Goal: Task Accomplishment & Management: Use online tool/utility

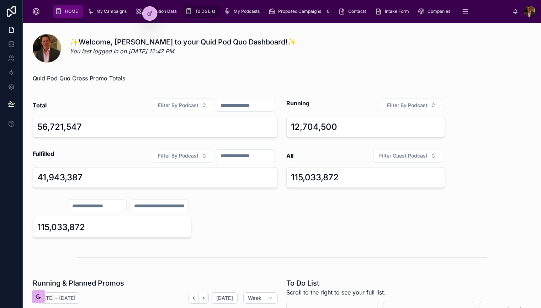
click at [206, 12] on span "To Do List" at bounding box center [205, 12] width 20 height 6
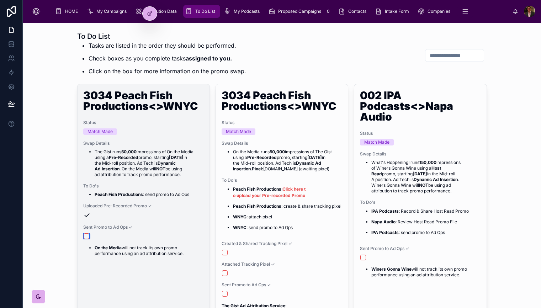
click at [85, 236] on button "button" at bounding box center [87, 236] width 6 height 6
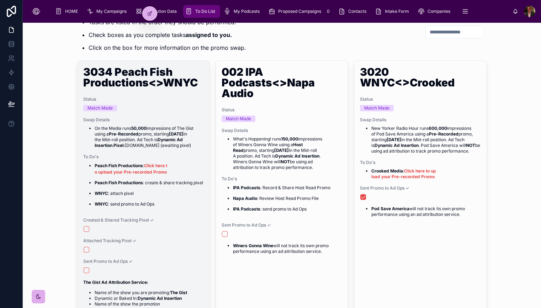
scroll to position [25, 0]
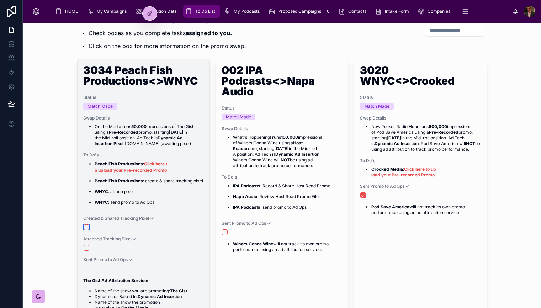
click at [88, 230] on button "button" at bounding box center [87, 227] width 6 height 6
click at [181, 131] on li "On the Media runs 50,000 impressions of The Gist using a Pre-Recorded promo, st…" at bounding box center [149, 135] width 109 height 23
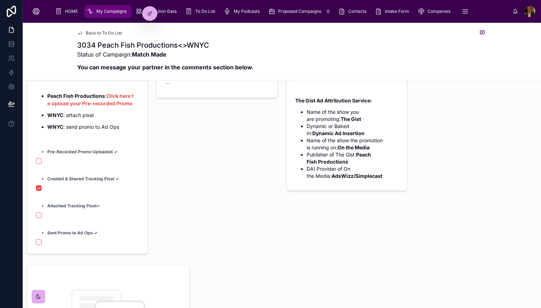
scroll to position [116, 0]
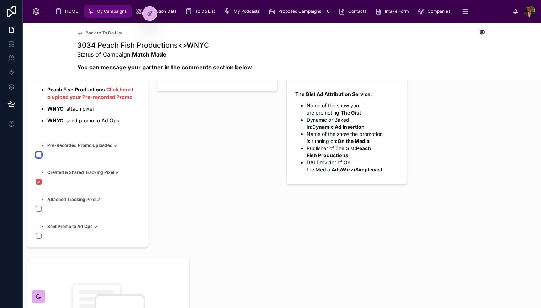
click at [40, 158] on button "button" at bounding box center [39, 155] width 6 height 6
click at [38, 212] on button "button" at bounding box center [39, 209] width 6 height 6
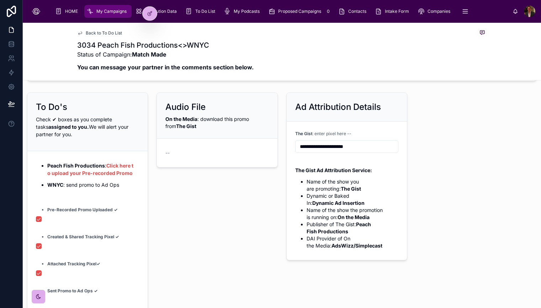
click at [343, 152] on input "**********" at bounding box center [347, 147] width 102 height 10
paste input "**********"
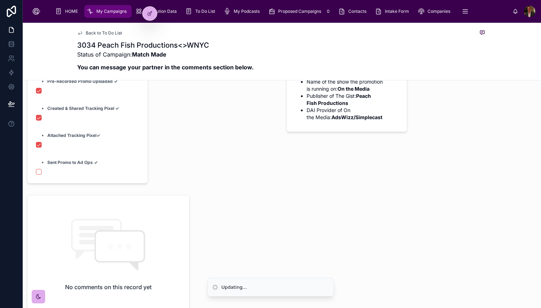
scroll to position [174, 0]
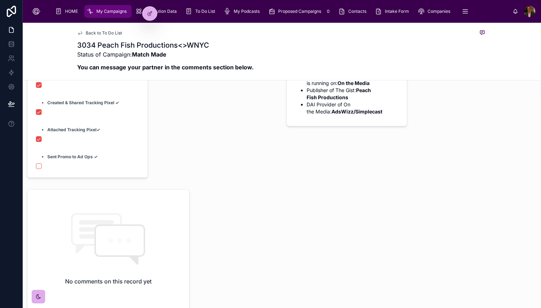
type input "**********"
click at [38, 169] on button "button" at bounding box center [39, 166] width 6 height 6
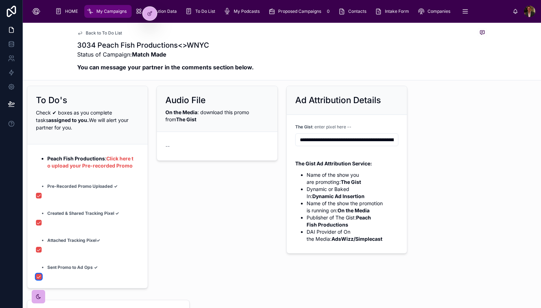
scroll to position [0, 0]
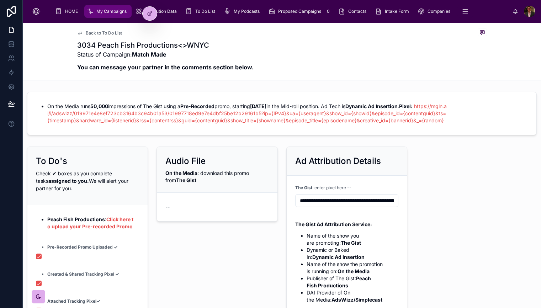
click at [175, 203] on div "--" at bounding box center [176, 206] width 22 height 7
click at [192, 215] on form "--" at bounding box center [217, 207] width 120 height 28
click at [197, 209] on form "--" at bounding box center [217, 207] width 120 height 28
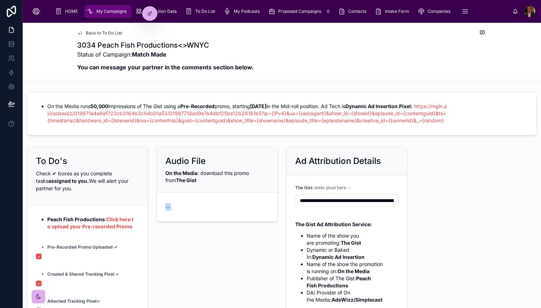
click at [197, 209] on form "--" at bounding box center [217, 207] width 120 height 28
click at [203, 178] on div "On the Media : download this promo from The Gist" at bounding box center [216, 177] width 103 height 14
click at [149, 14] on icon at bounding box center [150, 12] width 3 height 3
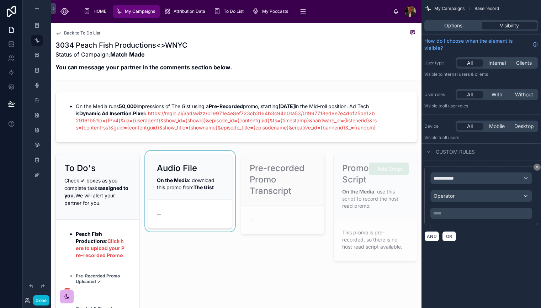
click at [204, 207] on div at bounding box center [190, 272] width 92 height 242
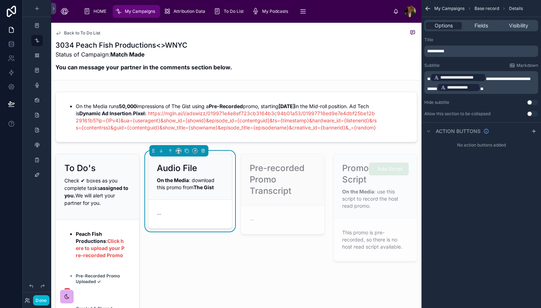
drag, startPoint x: 461, startPoint y: 78, endPoint x: 476, endPoint y: 41, distance: 39.9
click at [461, 66] on div "**********" at bounding box center [481, 78] width 114 height 31
click at [481, 22] on span "Fields" at bounding box center [482, 25] width 14 height 7
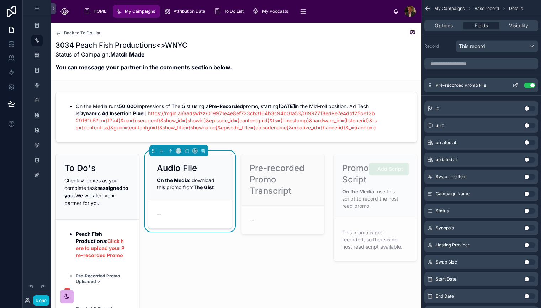
click at [517, 85] on icon "scrollable content" at bounding box center [516, 84] width 3 height 3
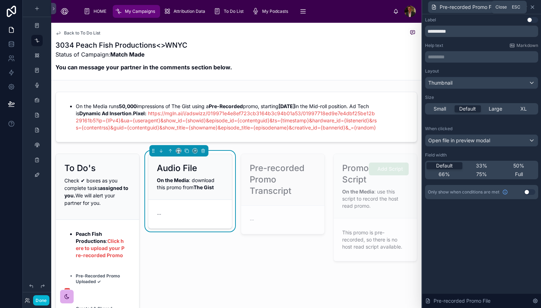
click at [533, 7] on icon at bounding box center [532, 7] width 3 height 3
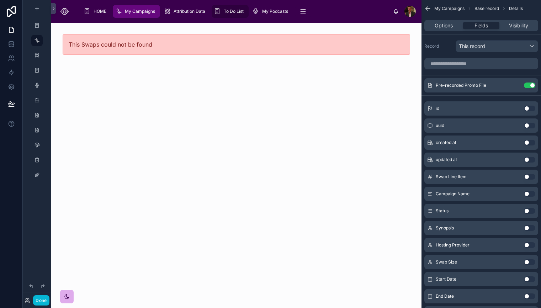
click at [236, 10] on span "To Do List" at bounding box center [234, 12] width 20 height 6
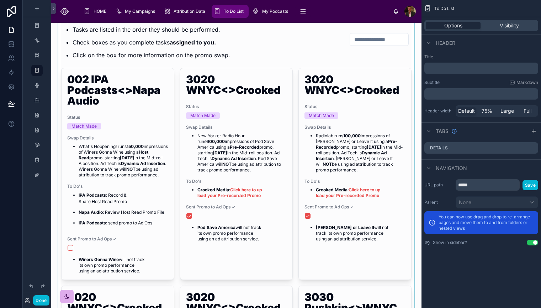
scroll to position [15, 0]
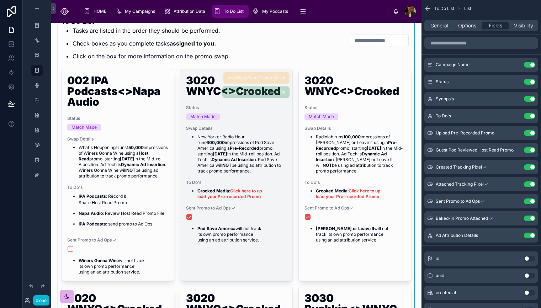
click at [280, 281] on link "3020 WNYC<>Crooked Status Match Made Swap Details New Yorker Radio Hour runs 60…" at bounding box center [236, 175] width 113 height 212
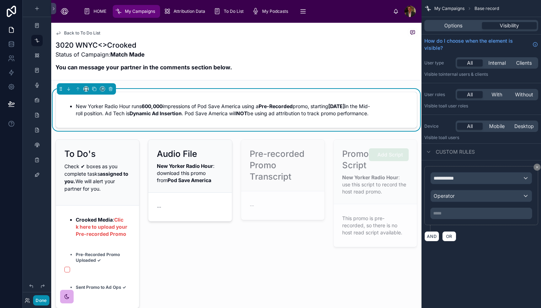
click at [41, 296] on button "Done" at bounding box center [41, 300] width 16 height 10
